Goal: Task Accomplishment & Management: Use online tool/utility

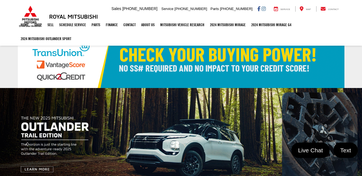
click at [229, 60] on img at bounding box center [181, 60] width 327 height 56
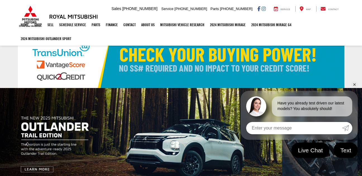
click at [229, 60] on img at bounding box center [181, 60] width 327 height 56
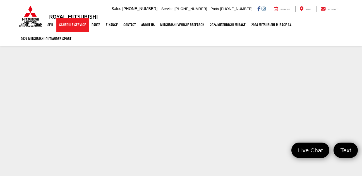
click at [78, 25] on link "Schedule Service" at bounding box center [72, 25] width 32 height 14
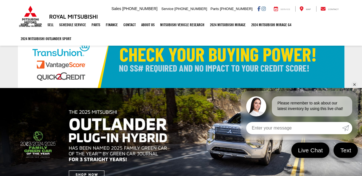
click at [280, 9] on div "Service" at bounding box center [282, 9] width 25 height 6
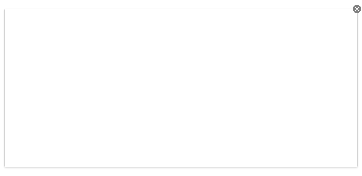
select select "Mitsubishi"
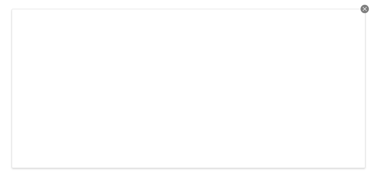
scroll to position [130, 0]
